Goal: Task Accomplishment & Management: Complete application form

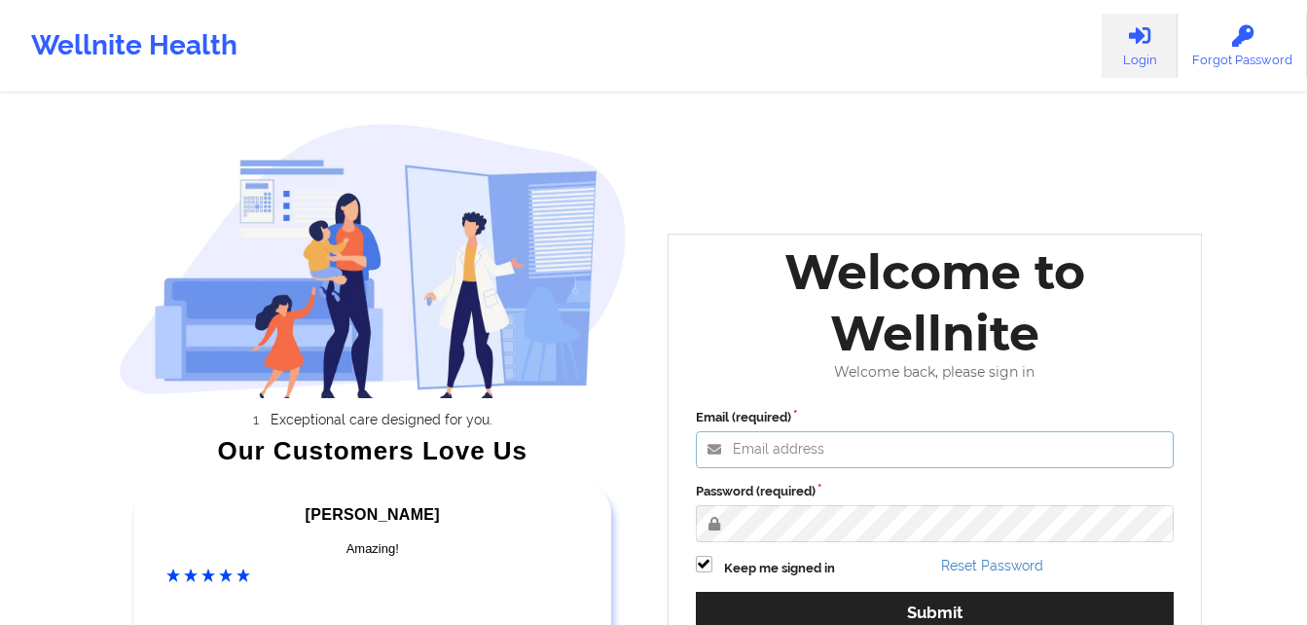
click at [779, 457] on input "Email (required)" at bounding box center [935, 449] width 479 height 37
type input "[EMAIL_ADDRESS][DOMAIN_NAME]"
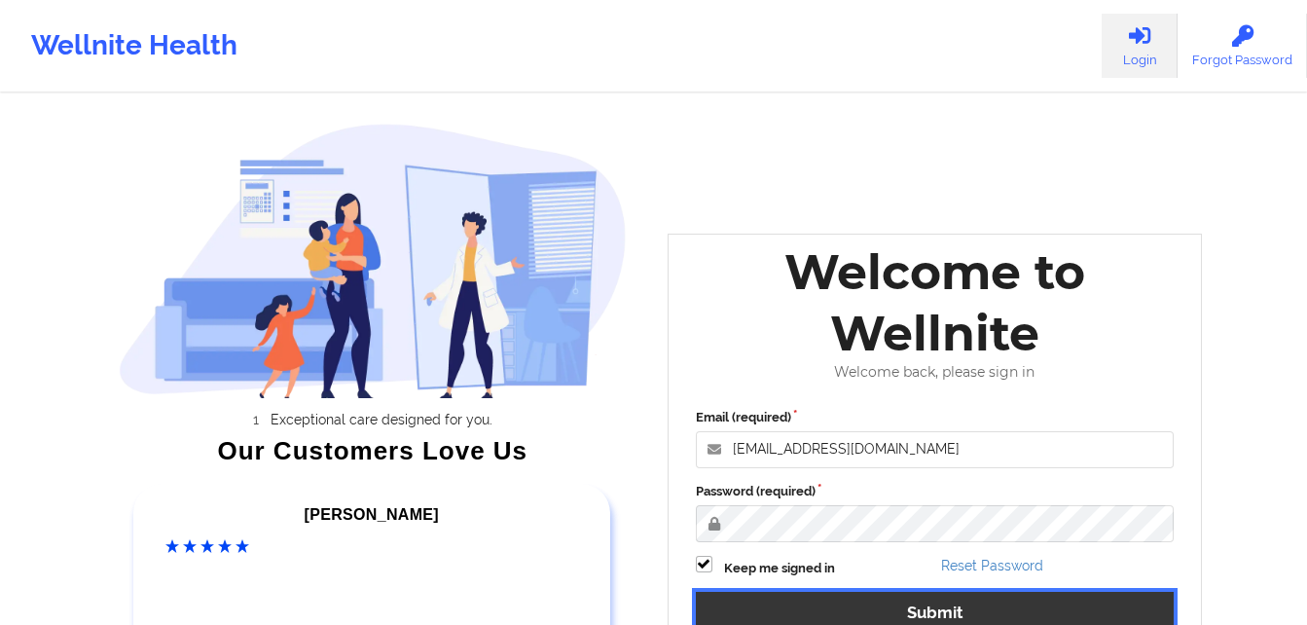
click at [762, 605] on button "Submit" at bounding box center [935, 613] width 479 height 42
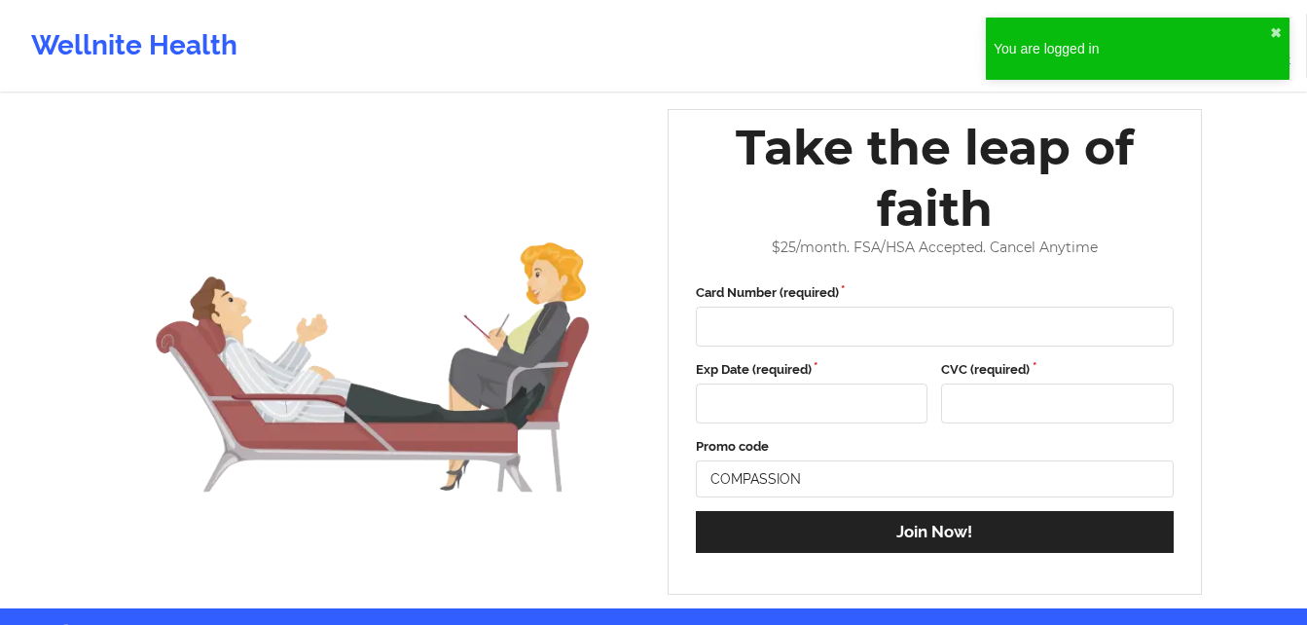
click at [1272, 21] on div "You are logged in ✖︎" at bounding box center [1138, 49] width 304 height 62
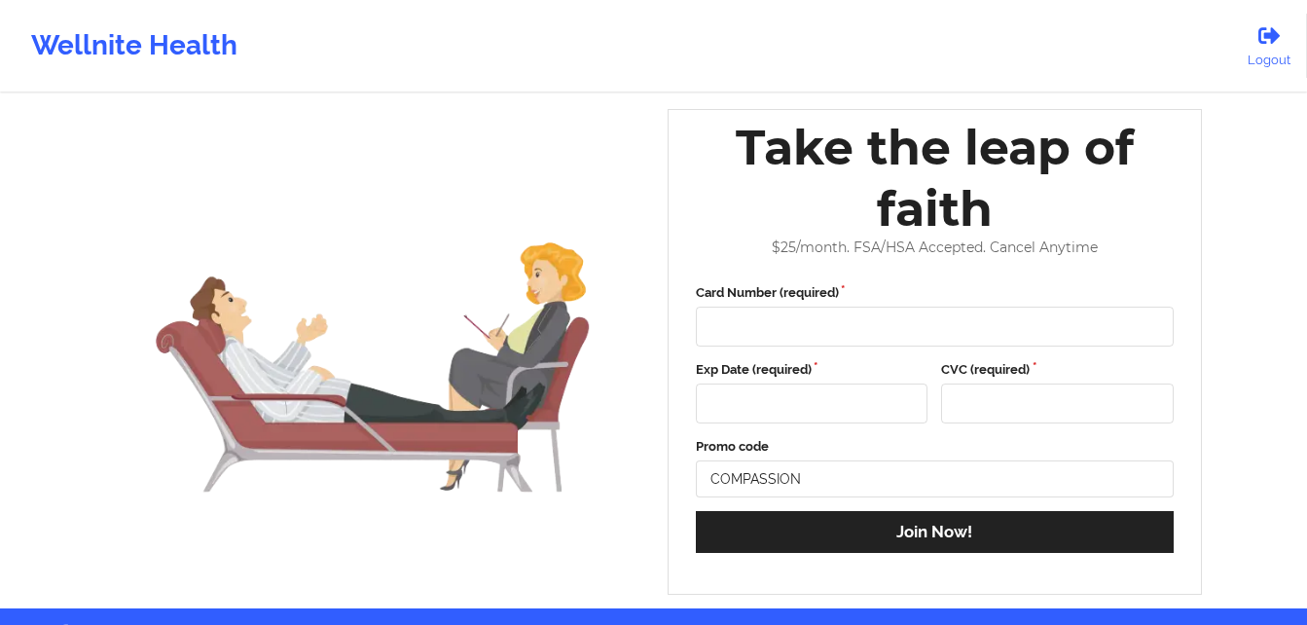
drag, startPoint x: 1301, startPoint y: 61, endPoint x: 1315, endPoint y: 201, distance: 140.8
click at [1307, 201] on html "Wellnite Health Logout Take the leap of faith $ 25 /month. FSA/HSA Accepted. Ca…" at bounding box center [653, 312] width 1307 height 625
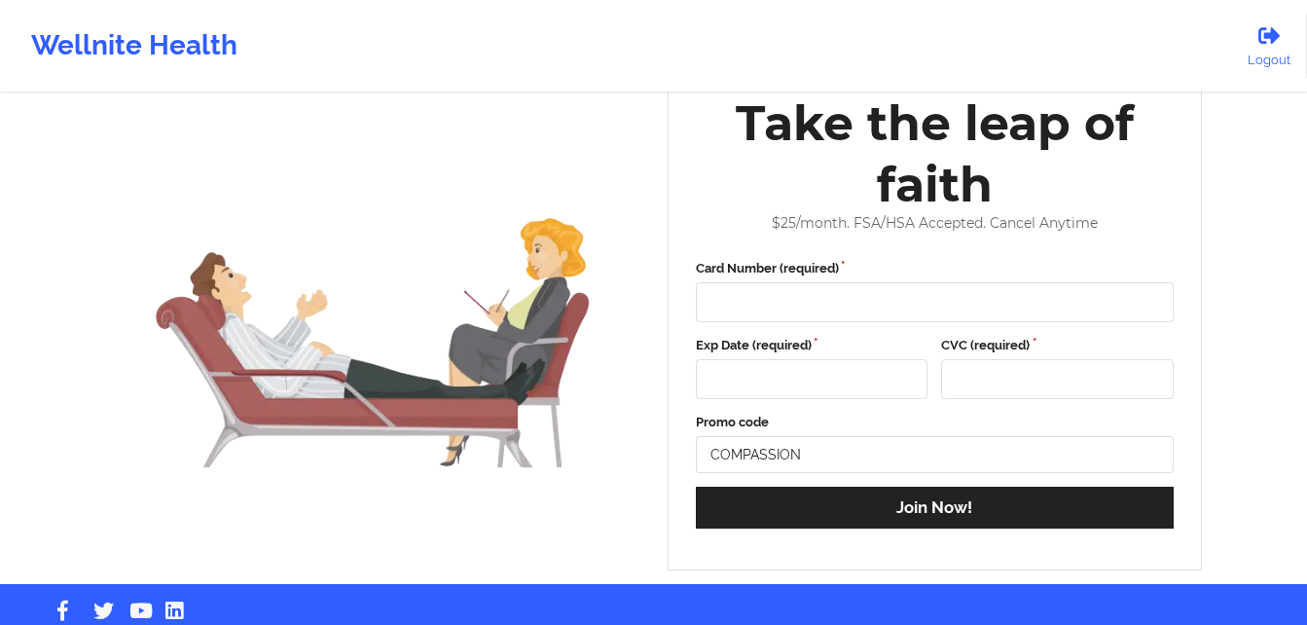
scroll to position [23, 0]
